Goal: Task Accomplishment & Management: Use online tool/utility

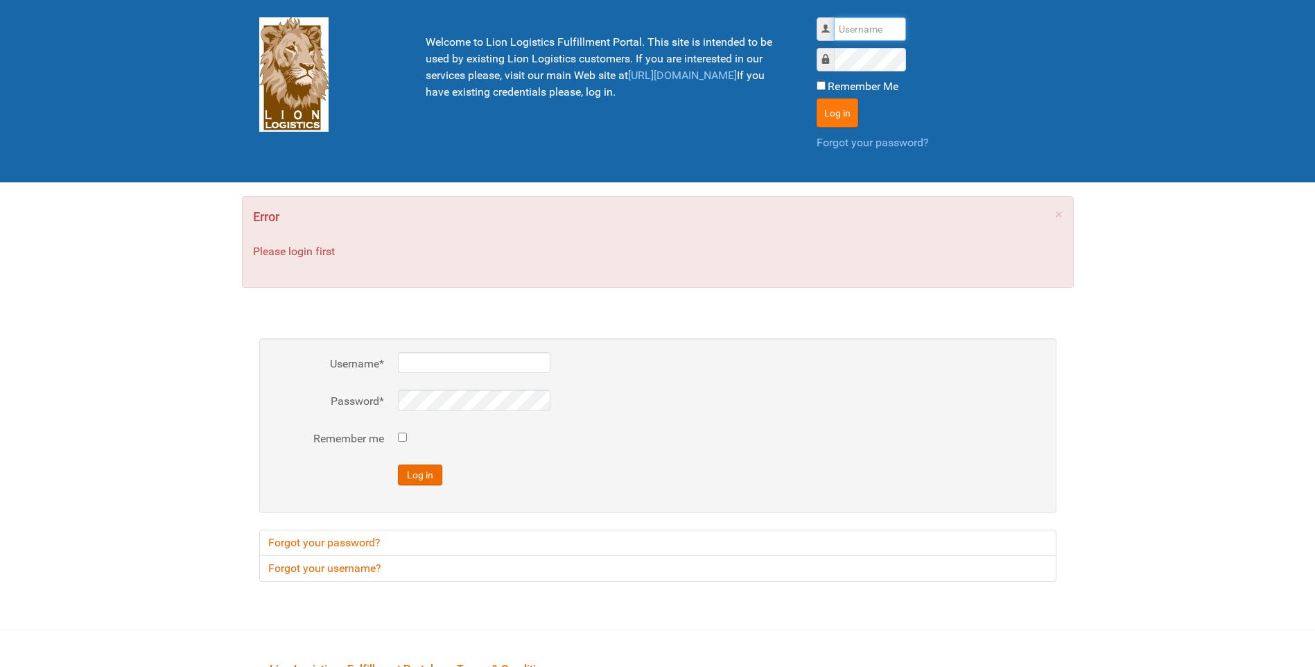
type input "lion"
click at [855, 121] on button "Log in" at bounding box center [838, 112] width 42 height 29
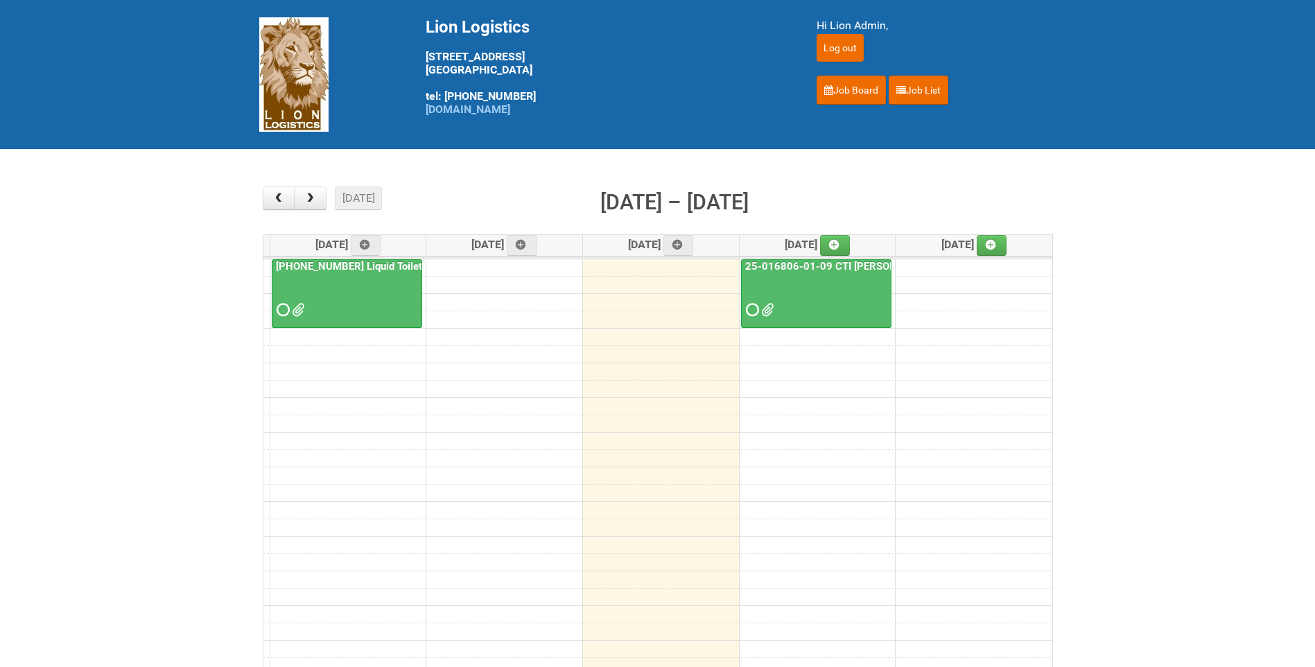
click at [833, 268] on link "25-016806-01-09 CTI [PERSON_NAME] Bar Superior HUT" at bounding box center [881, 266] width 277 height 12
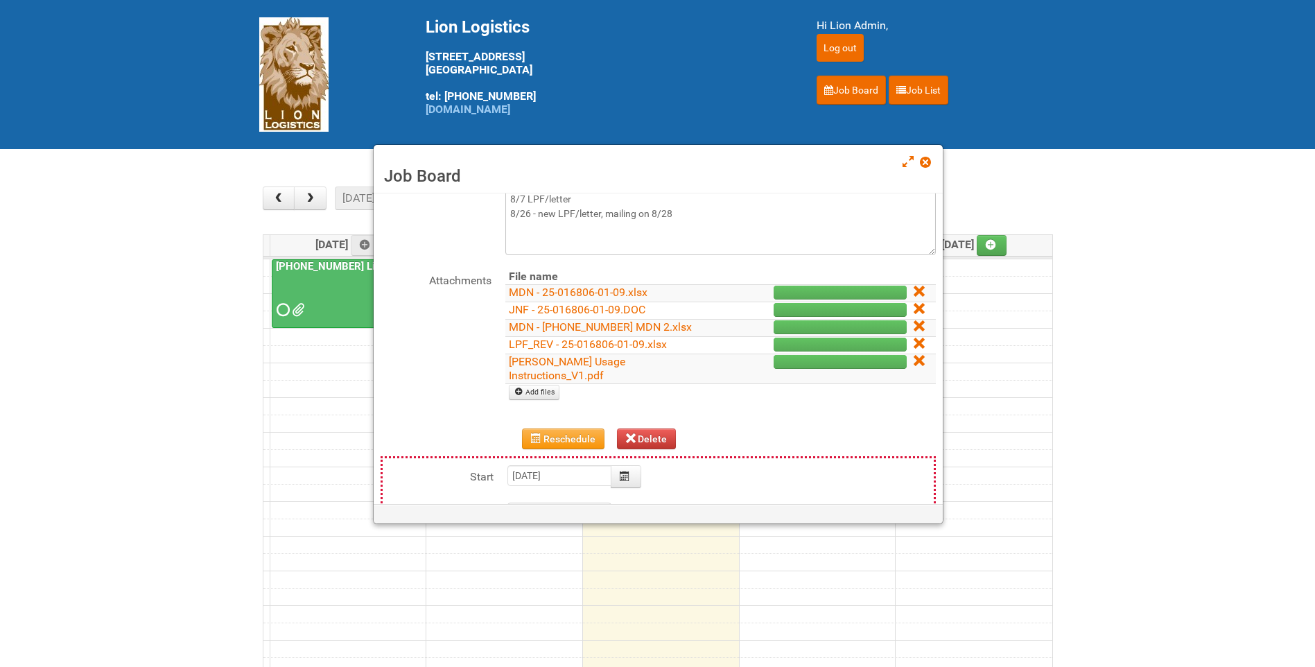
scroll to position [139, 0]
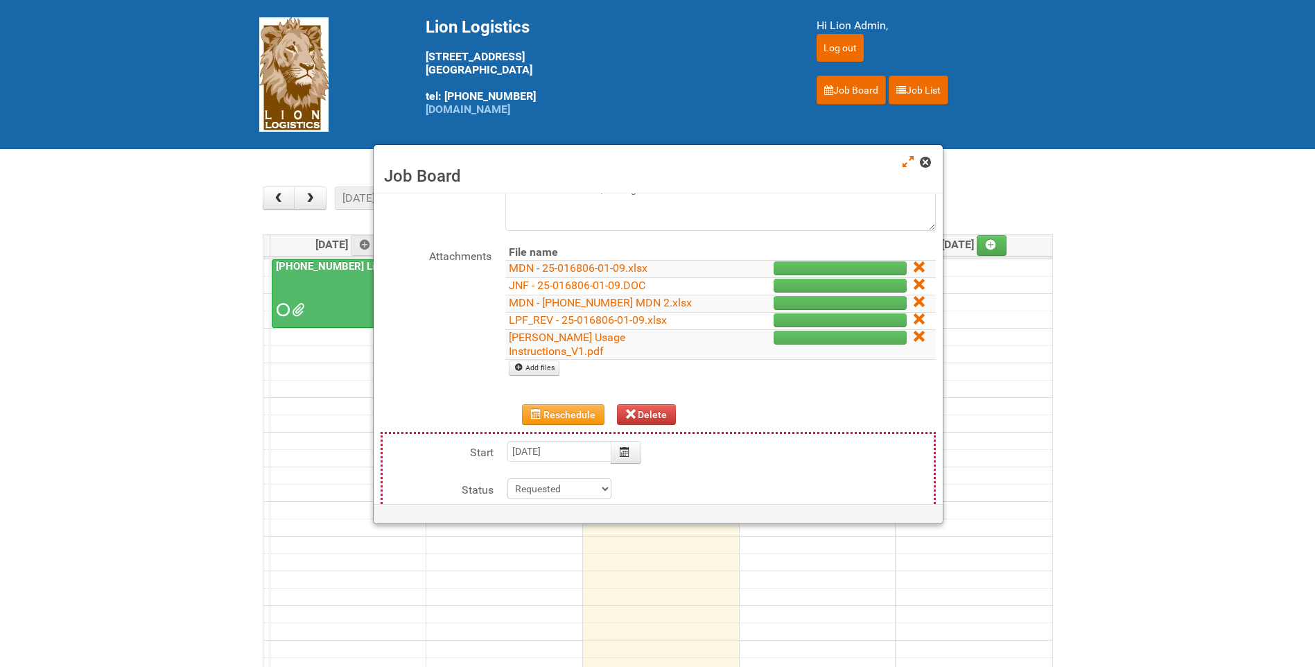
click at [932, 162] on link at bounding box center [926, 163] width 12 height 17
